Goal: Task Accomplishment & Management: Complete application form

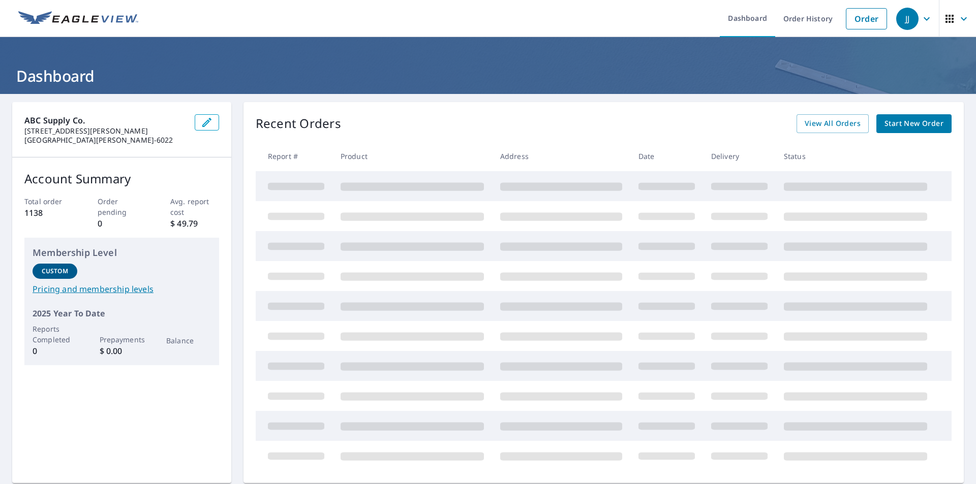
click at [901, 120] on span "Start New Order" at bounding box center [913, 123] width 59 height 13
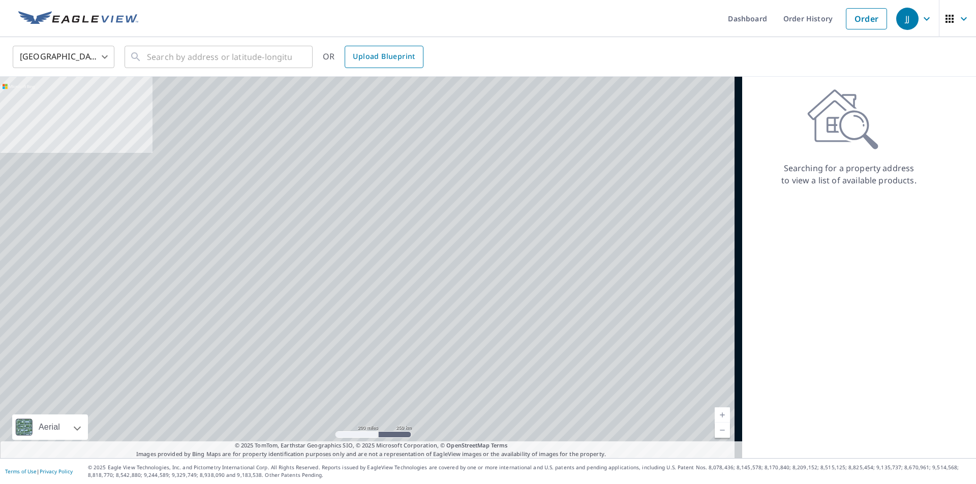
click at [393, 60] on span "Upload Blueprint" at bounding box center [384, 56] width 62 height 13
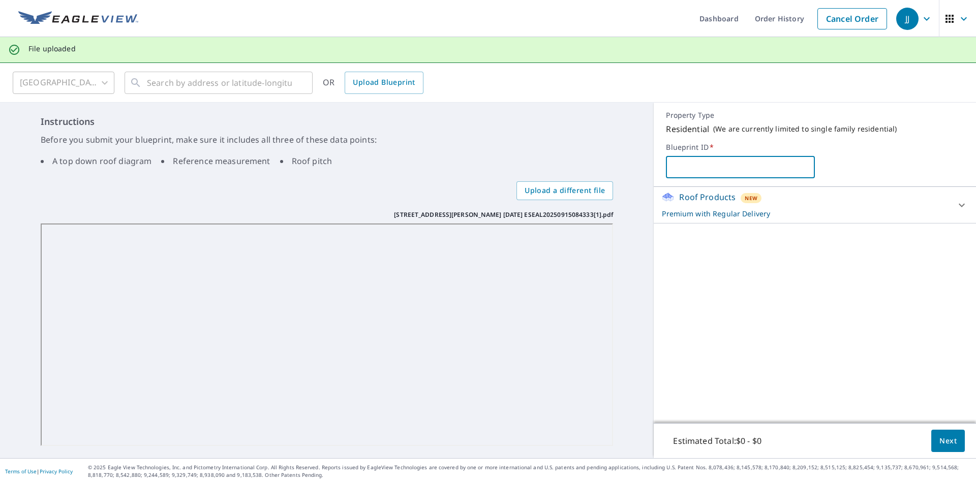
click at [678, 169] on input "text" at bounding box center [740, 167] width 149 height 28
type input "Magia Top Furniture"
click at [959, 207] on icon at bounding box center [961, 205] width 12 height 12
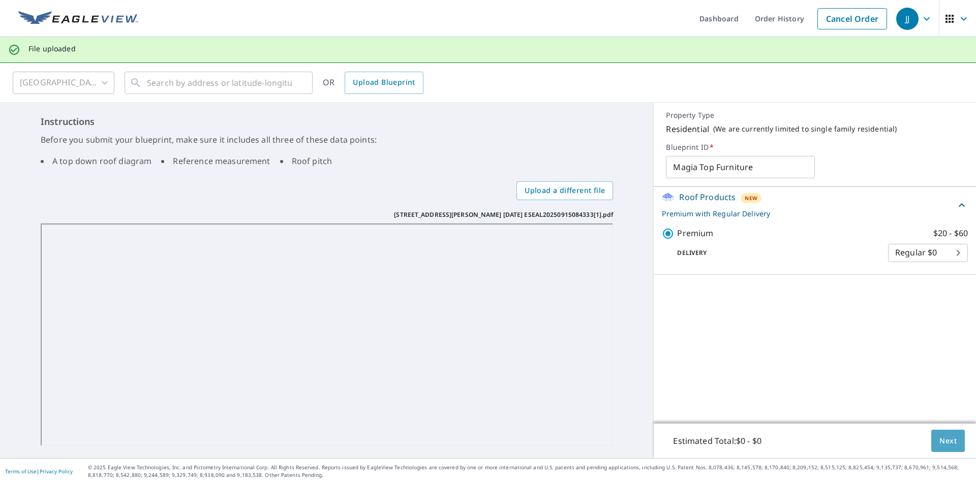
click at [939, 442] on span "Next" at bounding box center [947, 441] width 17 height 13
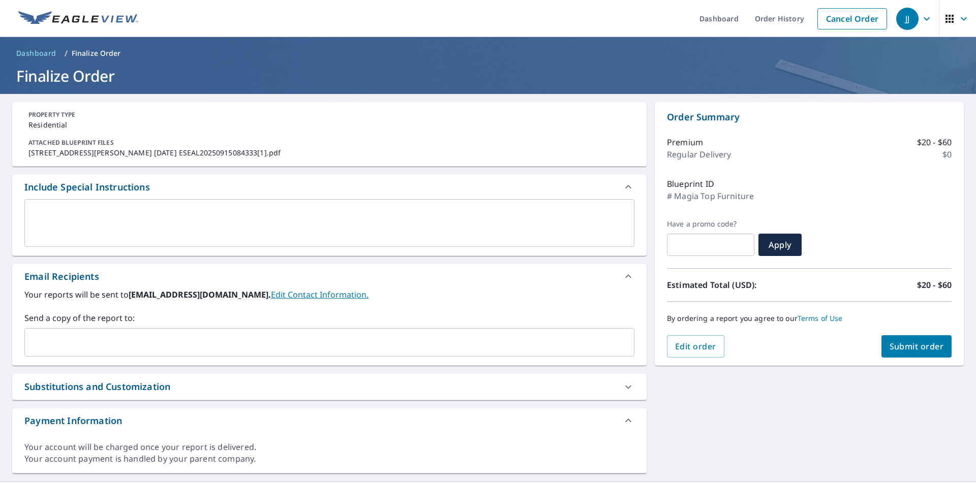
click at [60, 339] on input "text" at bounding box center [321, 342] width 585 height 19
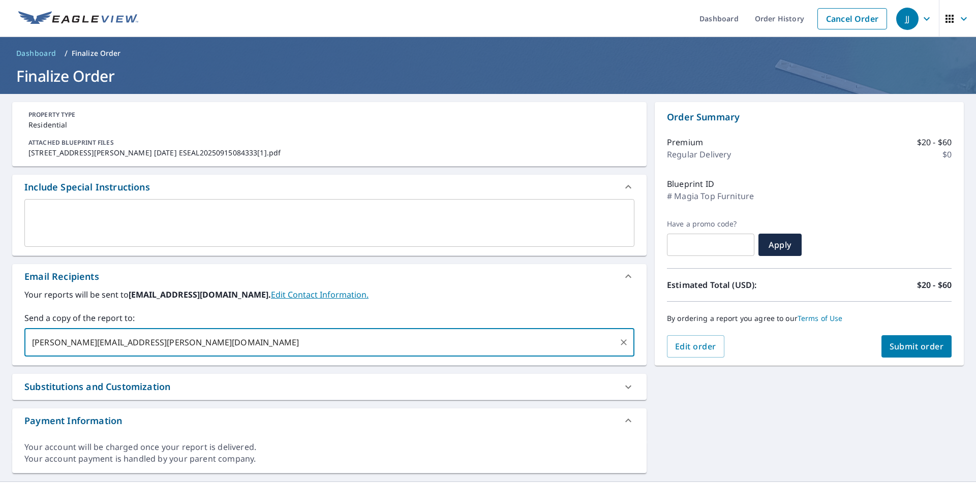
type input "[PERSON_NAME][EMAIL_ADDRESS][PERSON_NAME][DOMAIN_NAME]"
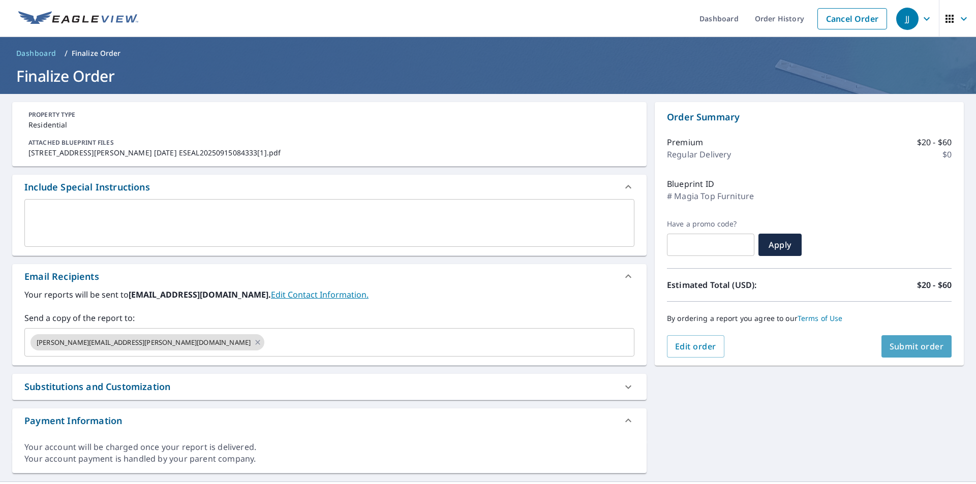
click at [895, 344] on span "Submit order" at bounding box center [916, 346] width 54 height 11
